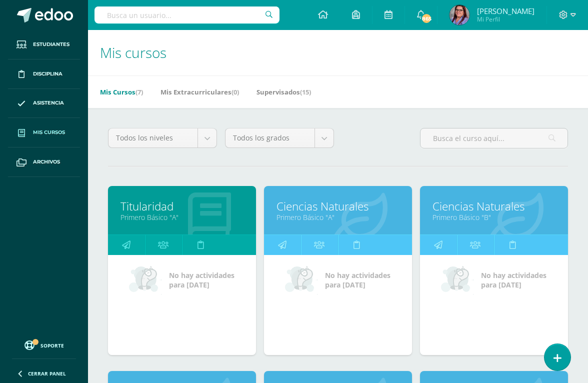
click at [539, 351] on icon at bounding box center [557, 358] width 8 height 10
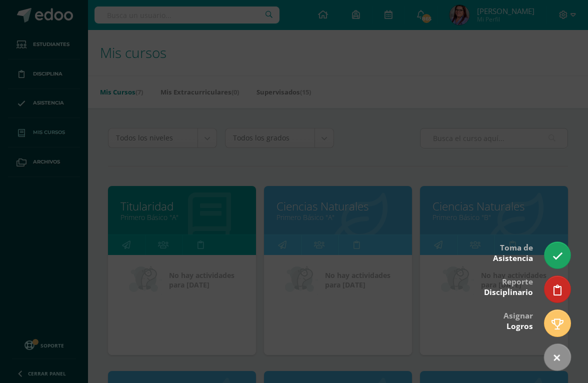
click at [539, 253] on icon at bounding box center [557, 256] width 10 height 10
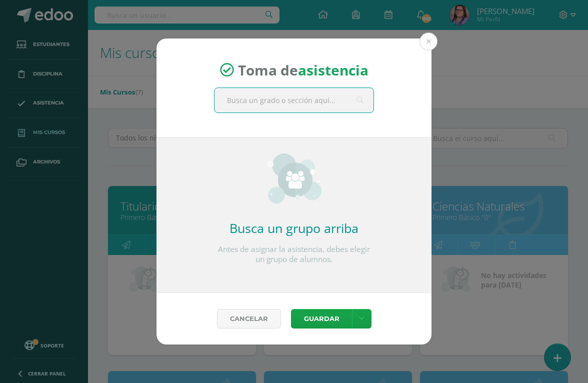
click at [300, 102] on input "text" at bounding box center [293, 100] width 159 height 24
type input "Titu"
click at [329, 127] on div "Titularidad" at bounding box center [294, 122] width 142 height 9
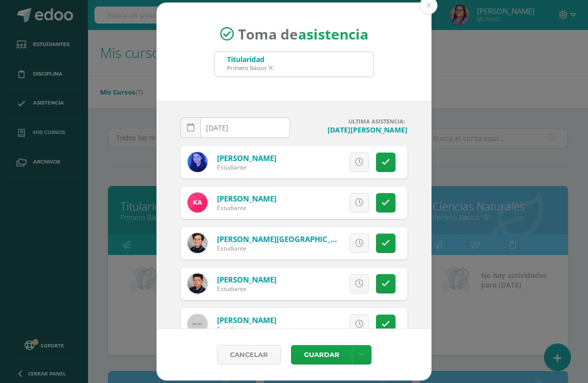
click at [382, 217] on div "Excusa Detalles sobre excusa: Añadir excusa a todas las inasistencias del día C…" at bounding box center [335, 202] width 144 height 32
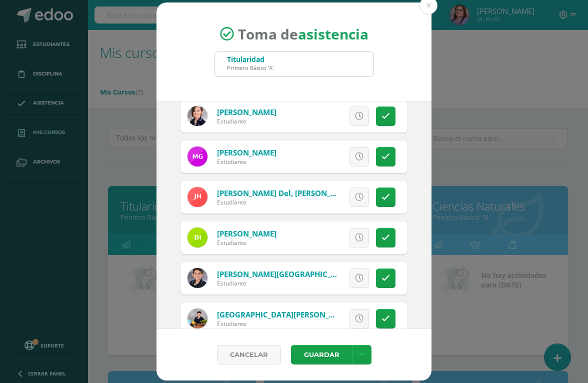
scroll to position [672, 0]
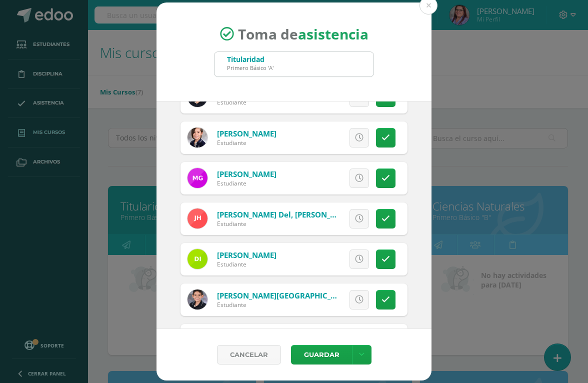
click at [388, 177] on icon at bounding box center [385, 178] width 8 height 8
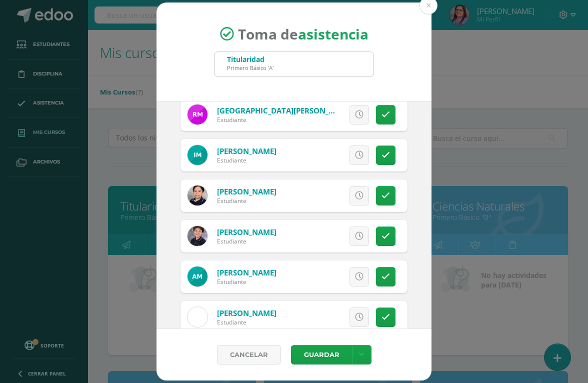
scroll to position [1020, 0]
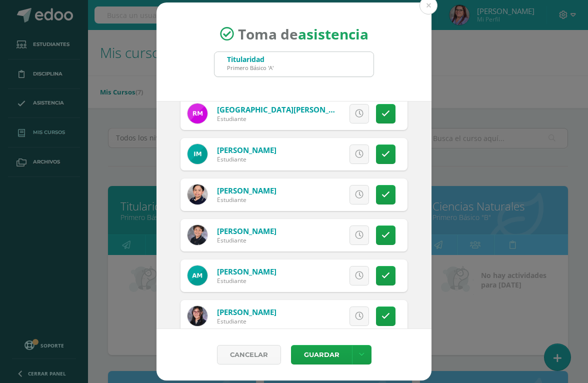
click at [385, 272] on icon at bounding box center [385, 275] width 8 height 8
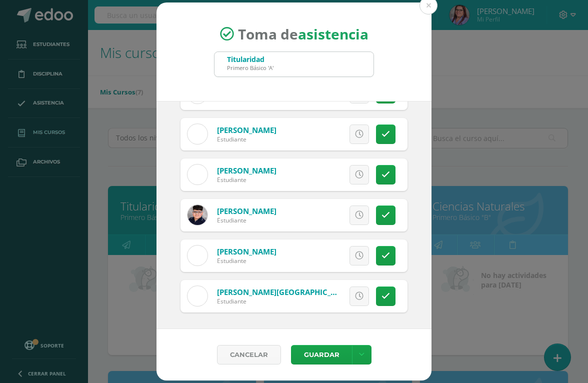
scroll to position [1444, 0]
click at [385, 257] on icon at bounding box center [385, 255] width 8 height 8
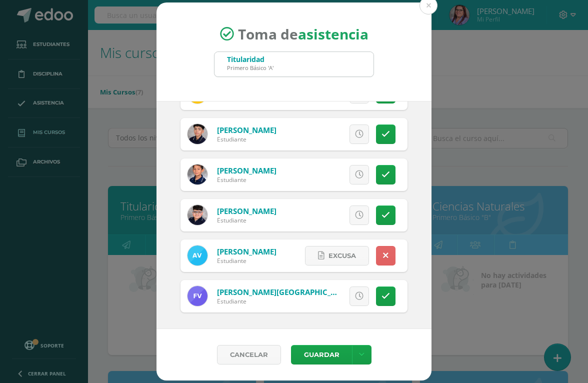
click at [384, 293] on icon at bounding box center [385, 296] width 8 height 8
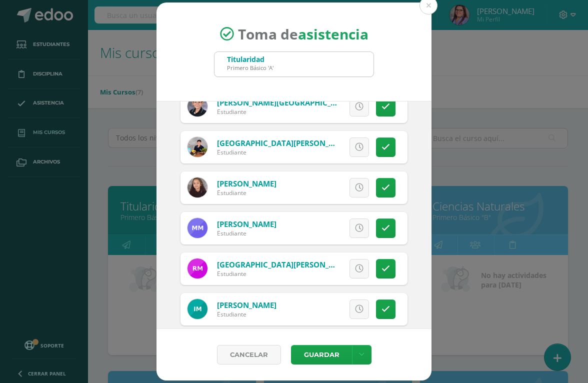
scroll to position [864, 0]
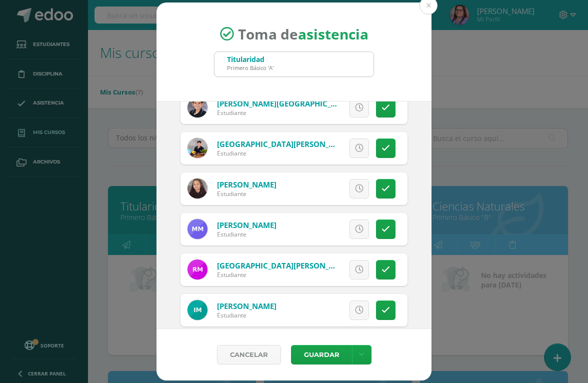
click at [385, 187] on icon at bounding box center [385, 188] width 8 height 8
click at [338, 191] on span "Excusa" at bounding box center [341, 188] width 27 height 18
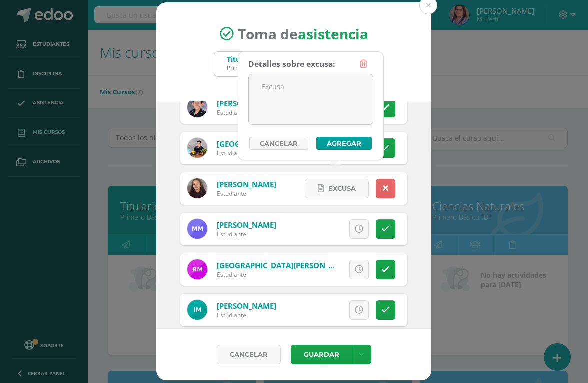
click at [339, 99] on textarea at bounding box center [311, 99] width 124 height 50
type textarea "Tráfico inusual"
click at [316, 150] on button "Agregar" at bounding box center [343, 143] width 55 height 13
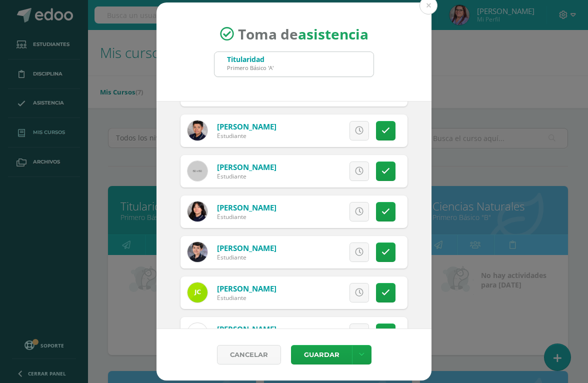
scroll to position [152, 0]
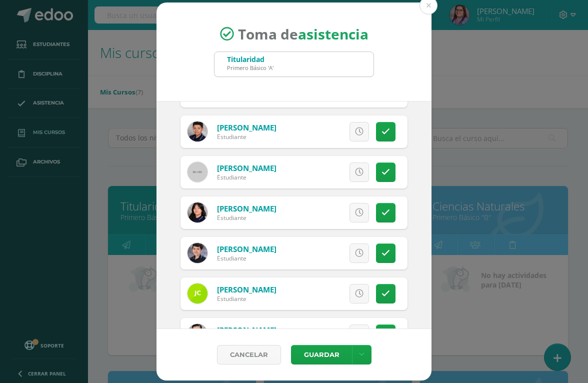
click at [385, 175] on icon at bounding box center [385, 172] width 8 height 8
click at [325, 351] on button "Guardar" at bounding box center [321, 354] width 61 height 19
